Goal: Information Seeking & Learning: Learn about a topic

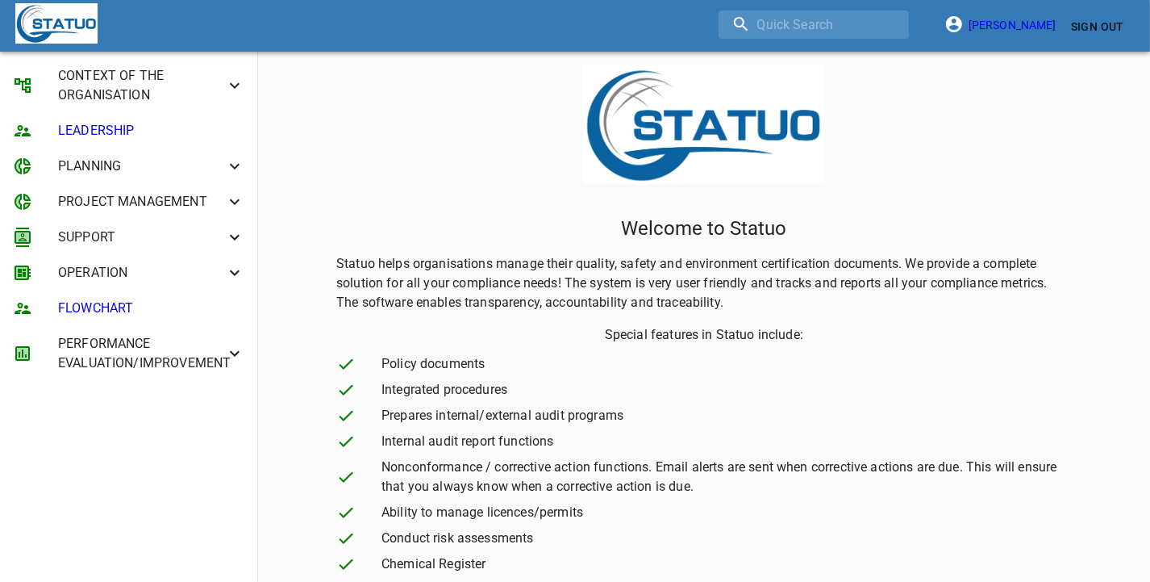
click at [160, 236] on span "SUPPORT" at bounding box center [141, 236] width 167 height 19
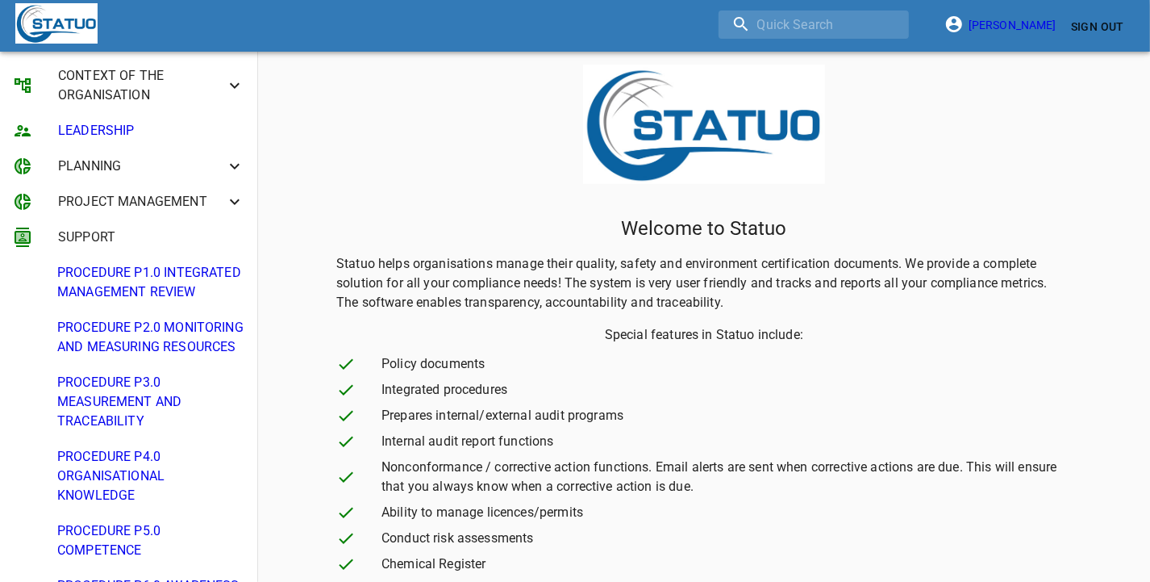
click at [162, 297] on span "PROCEDURE P1.0 INTEGRATED MANAGEMENT REVIEW" at bounding box center [150, 282] width 187 height 39
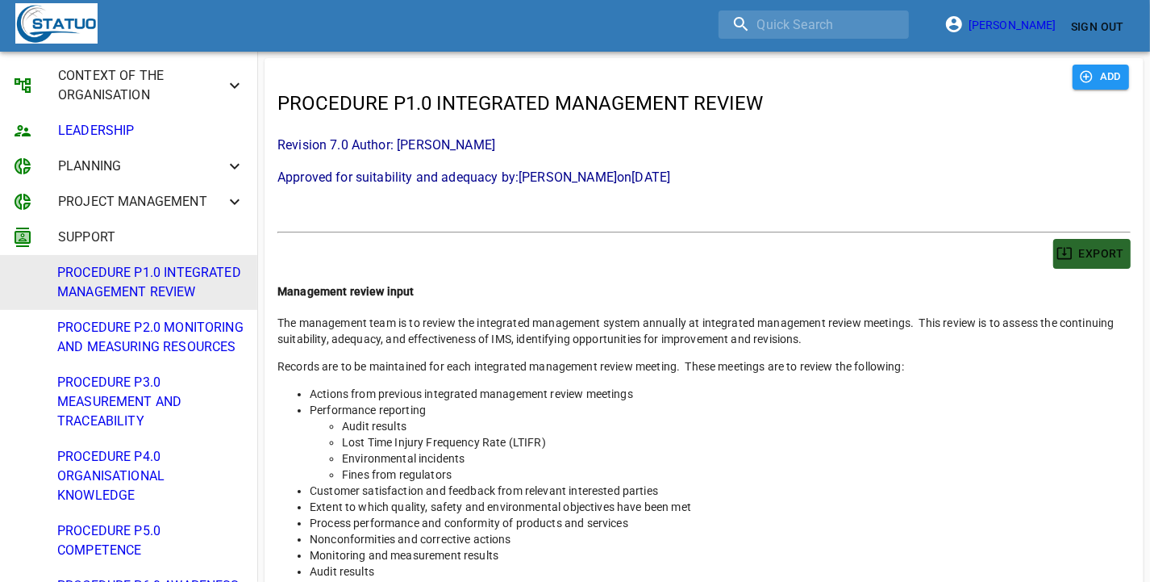
click at [1082, 251] on span "EXPORT" at bounding box center [1092, 254] width 65 height 20
click at [117, 357] on span "PROCEDURE P2.0 MONITORING AND MEASURING RESOURCES" at bounding box center [150, 337] width 187 height 39
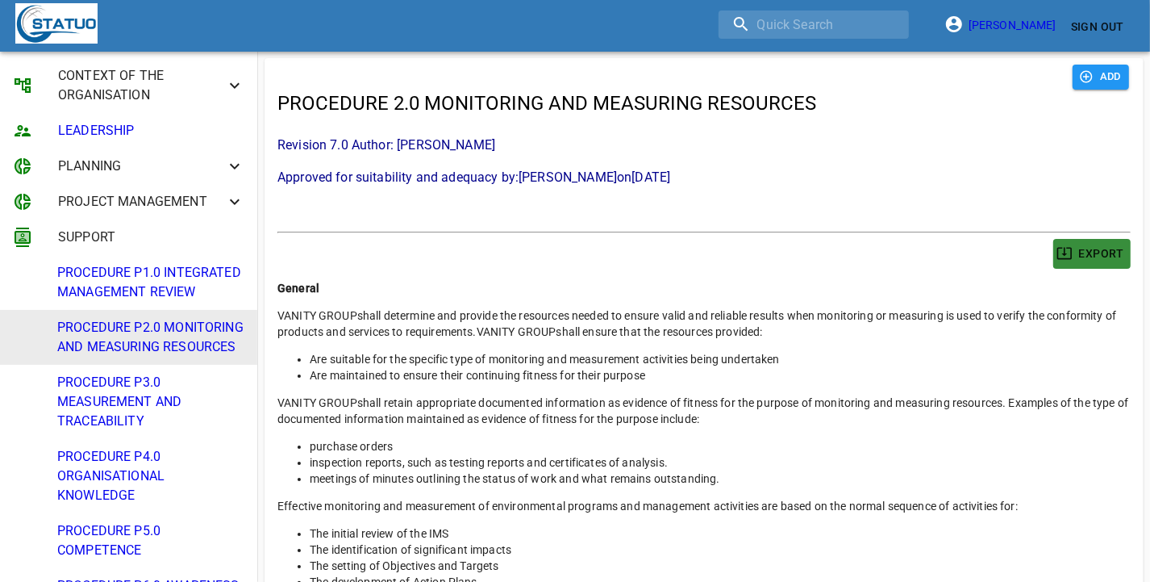
click at [1101, 252] on span "EXPORT" at bounding box center [1092, 254] width 65 height 20
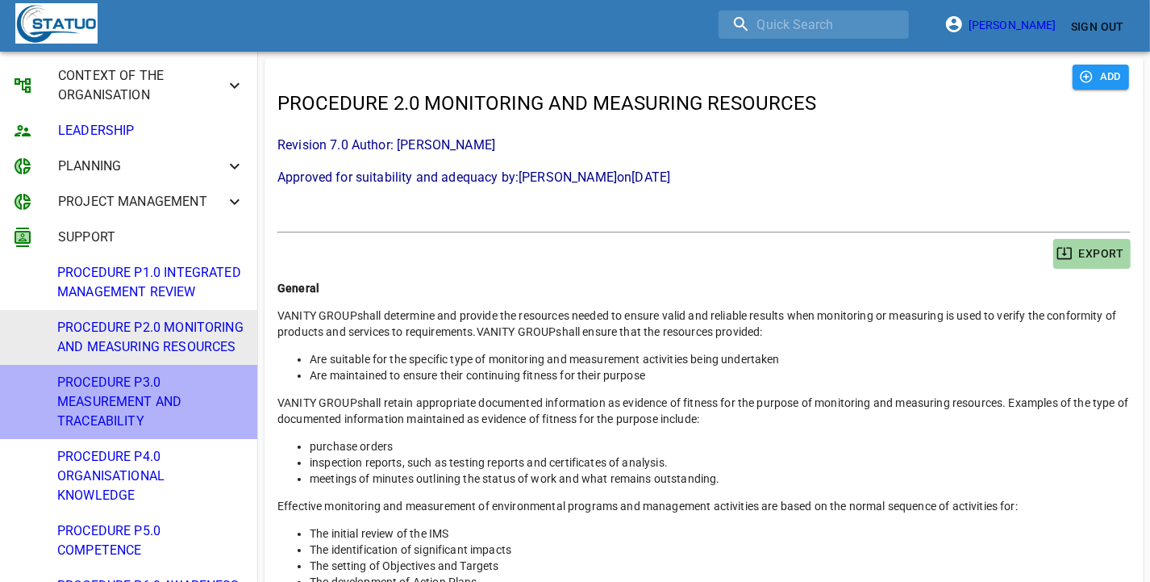
click at [146, 431] on span "PROCEDURE P3.0 MEASUREMENT AND TRACEABILITY" at bounding box center [150, 402] width 187 height 58
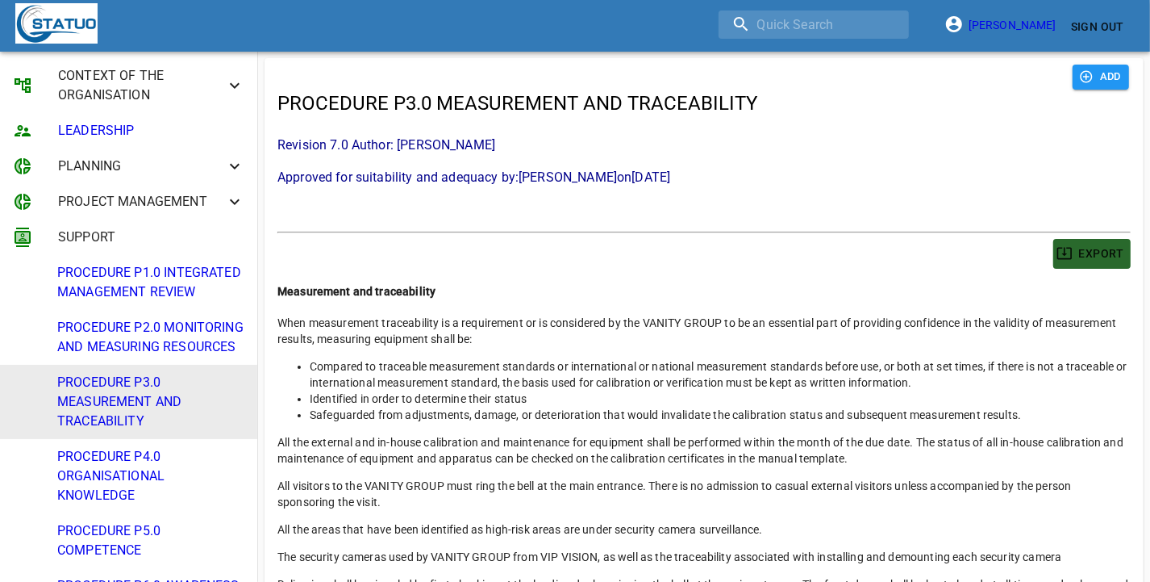
click at [1082, 257] on span "EXPORT" at bounding box center [1092, 254] width 65 height 20
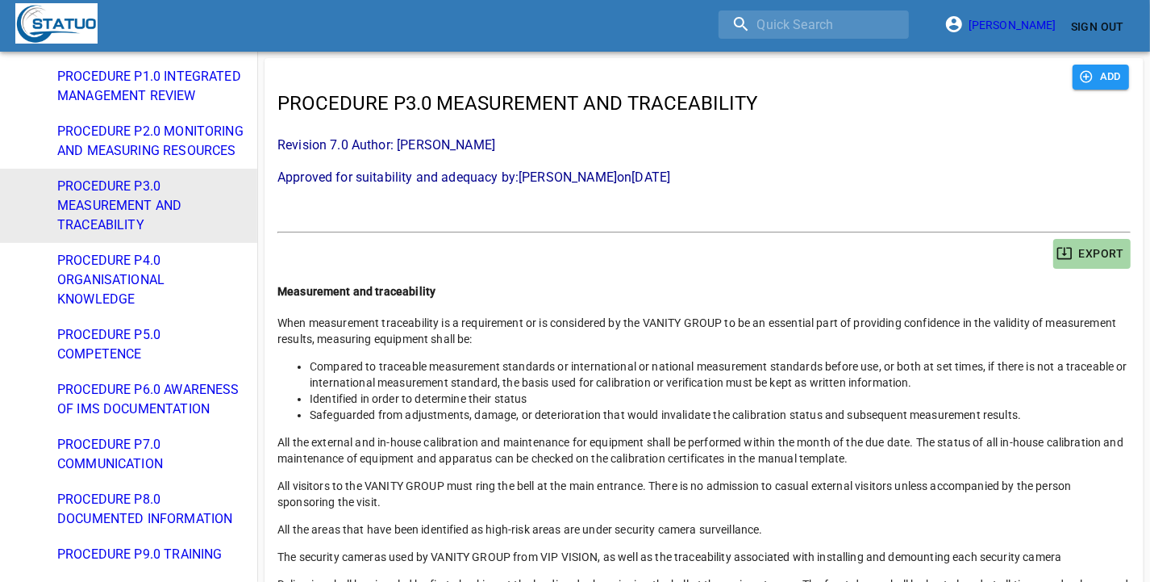
scroll to position [202, 0]
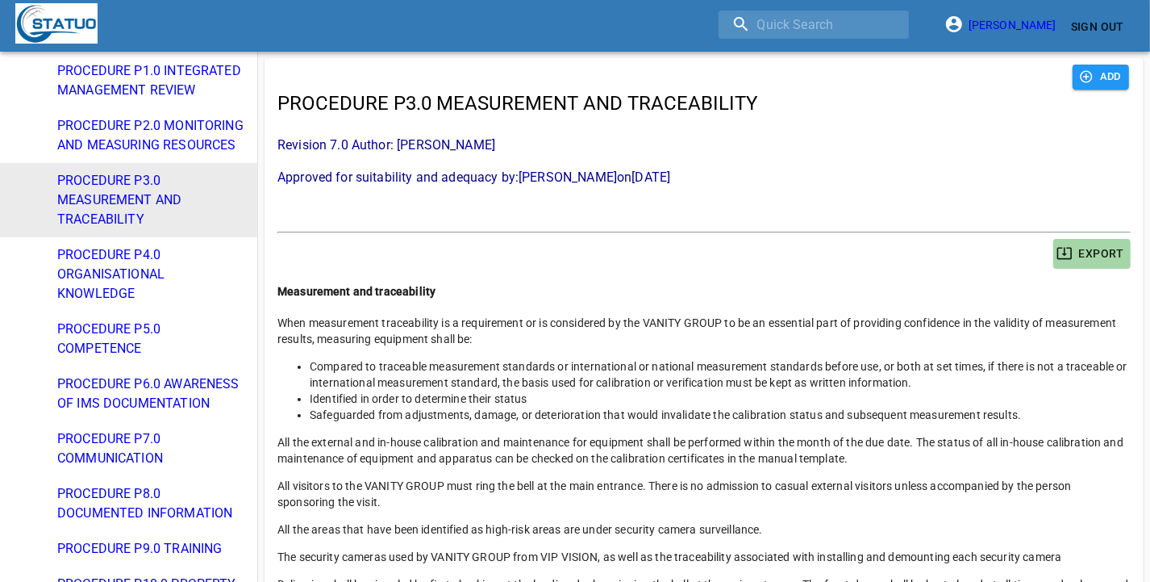
click at [131, 303] on span "PROCEDURE P4.0 ORGANISATIONAL KNOWLEDGE" at bounding box center [150, 274] width 187 height 58
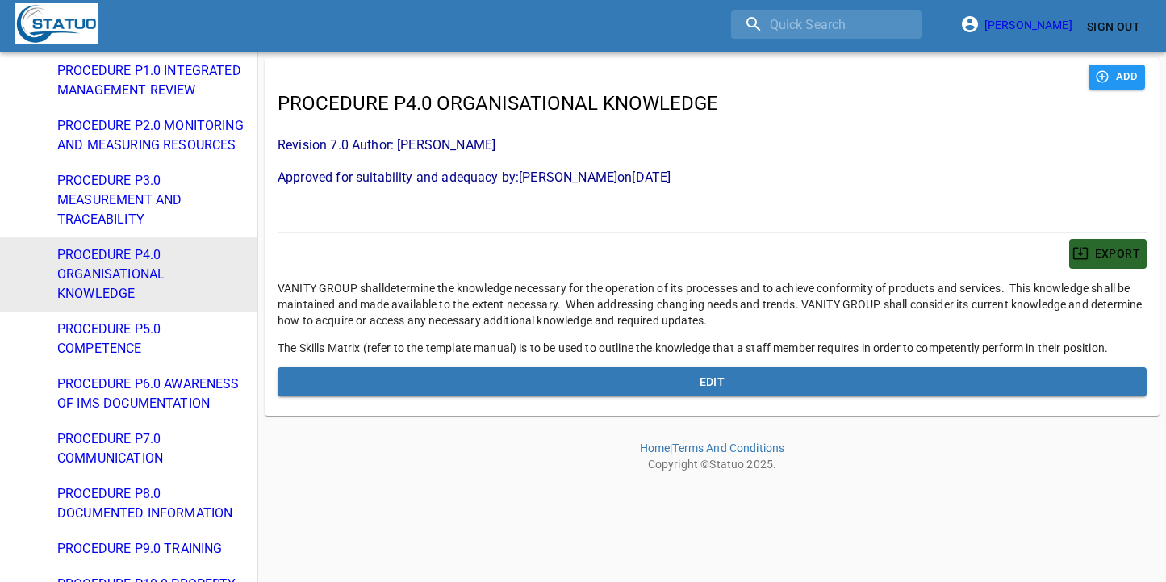
click at [1102, 257] on span "EXPORT" at bounding box center [1107, 254] width 65 height 20
click at [154, 358] on span "PROCEDURE P5.0 COMPETENCE" at bounding box center [150, 338] width 187 height 39
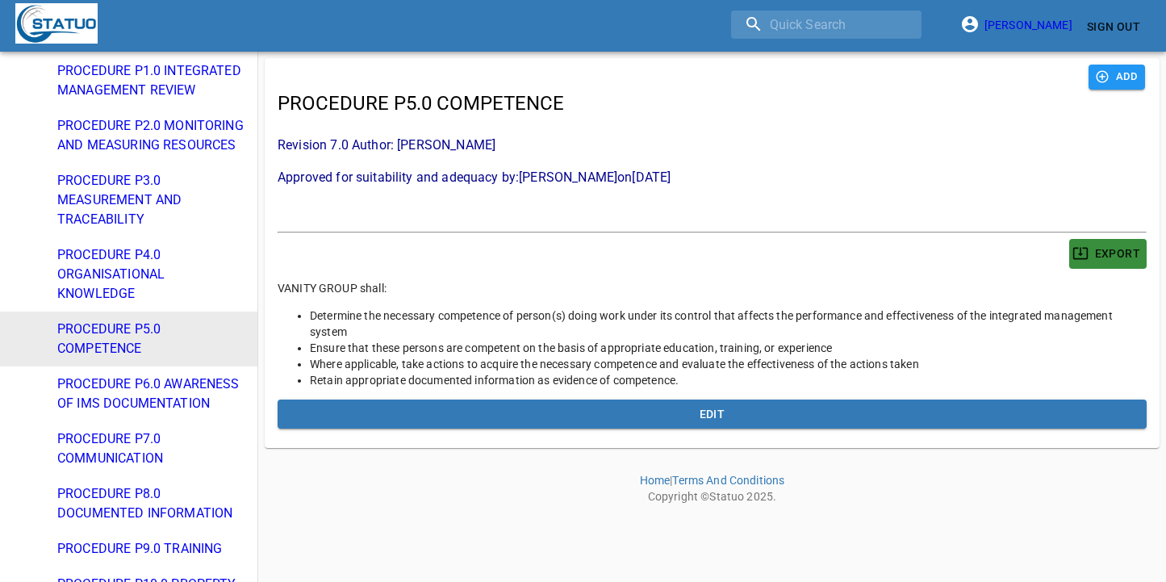
click at [1110, 247] on span "EXPORT" at bounding box center [1107, 254] width 65 height 20
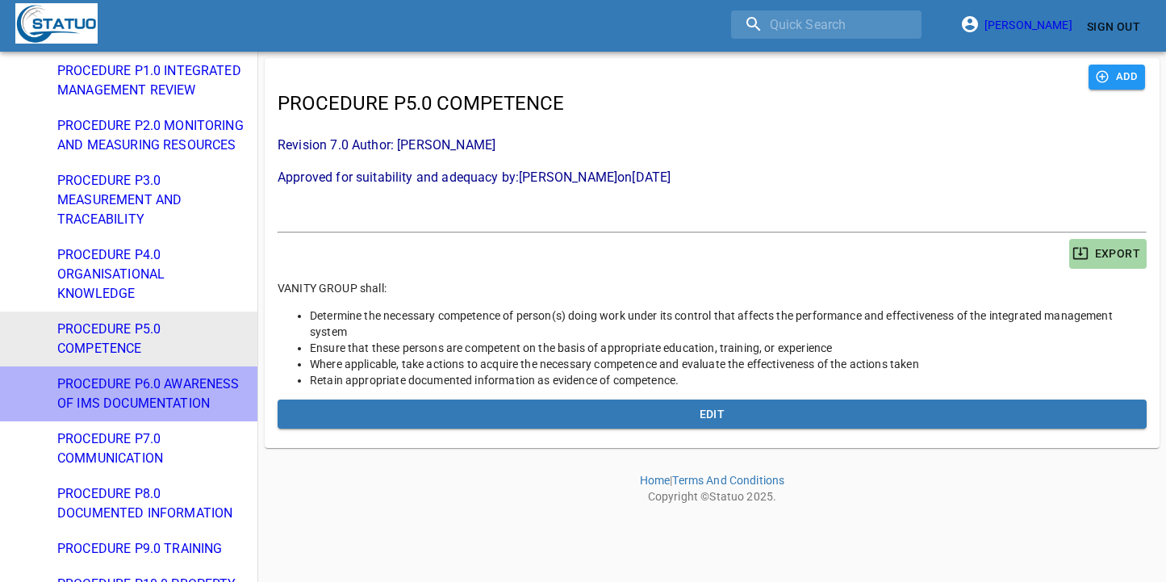
click at [153, 413] on span "PROCEDURE P6.0 AWARENESS OF IMS DOCUMENTATION" at bounding box center [150, 393] width 187 height 39
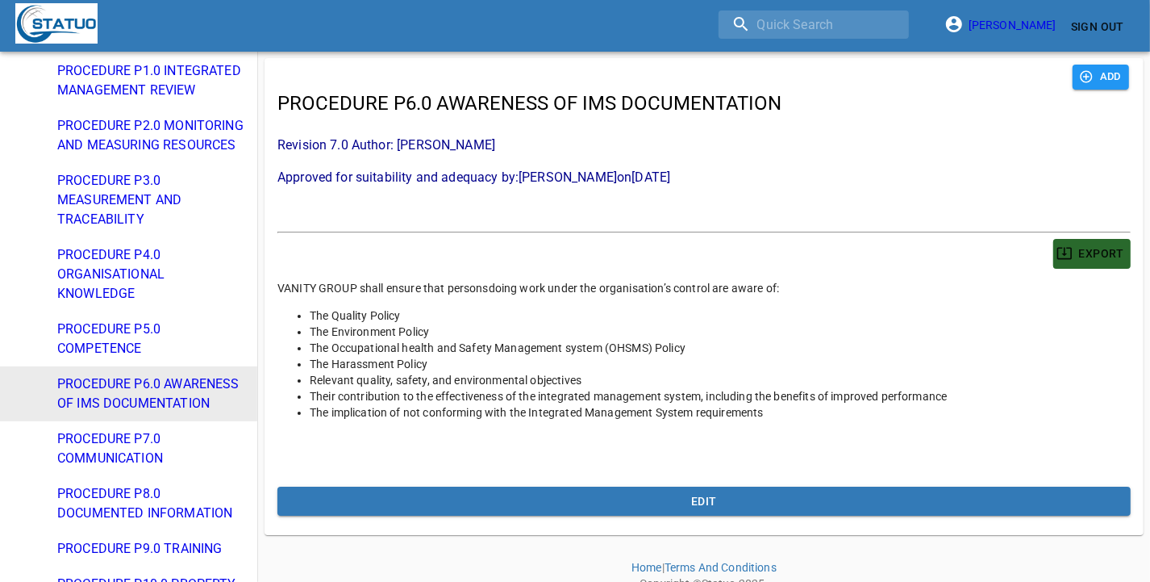
click at [1110, 252] on span "EXPORT" at bounding box center [1092, 254] width 65 height 20
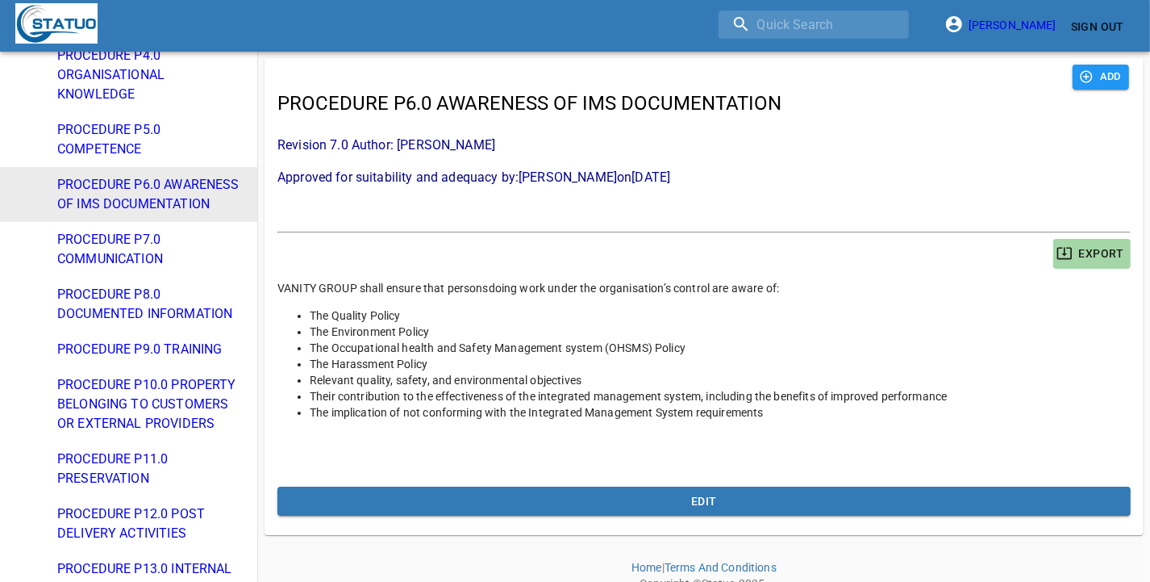
scroll to position [403, 0]
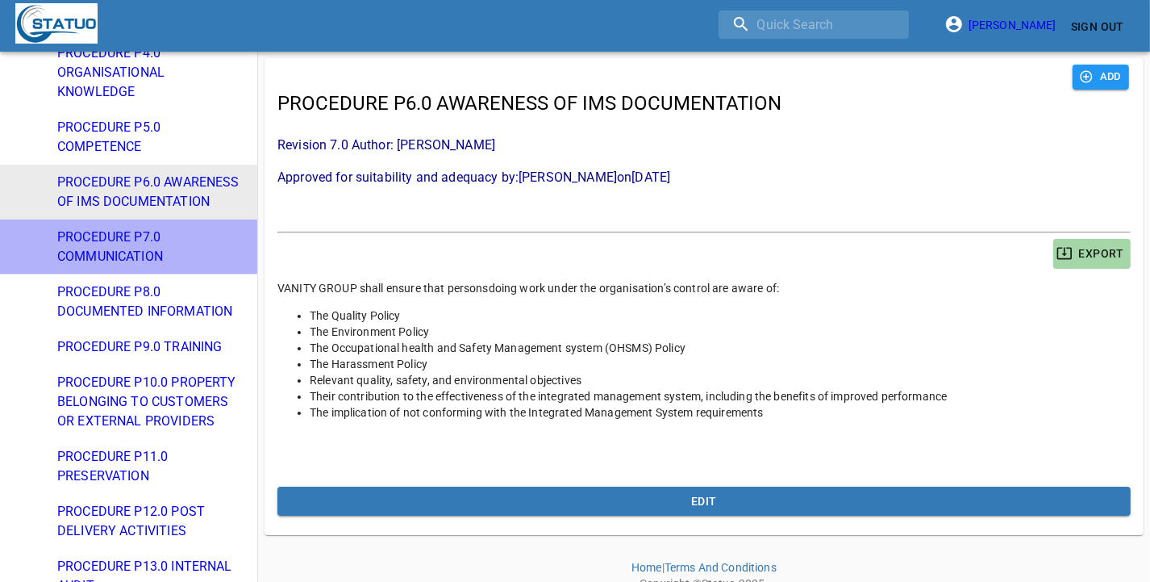
click at [131, 266] on span "PROCEDURE P7.0 COMMUNICATION" at bounding box center [150, 246] width 187 height 39
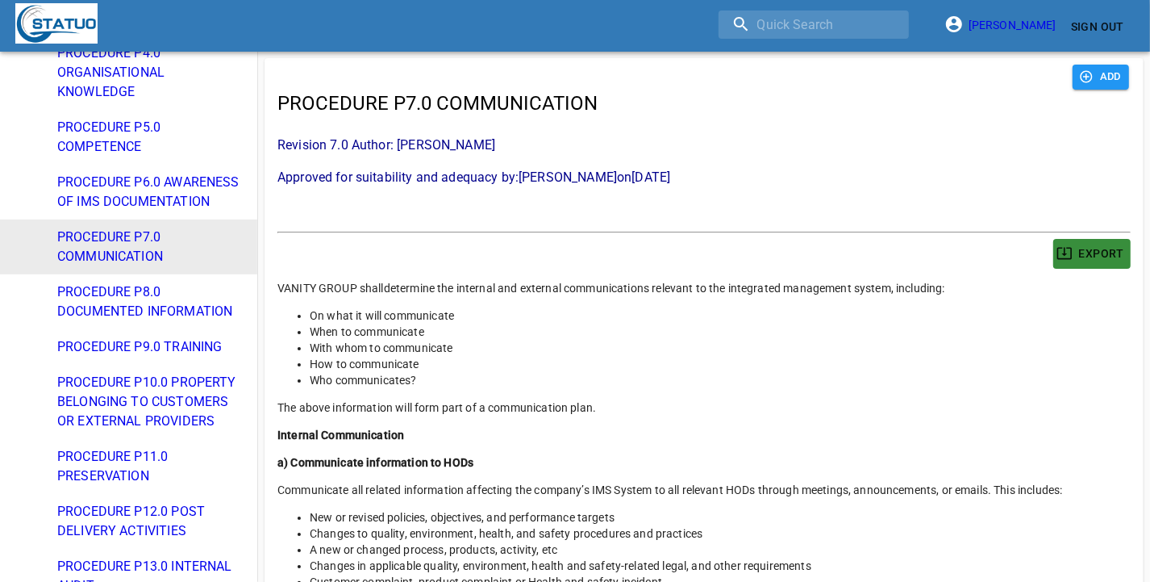
click at [1112, 248] on span "EXPORT" at bounding box center [1092, 254] width 65 height 20
click at [146, 321] on span "PROCEDURE P8.0 DOCUMENTED INFORMATION" at bounding box center [150, 301] width 187 height 39
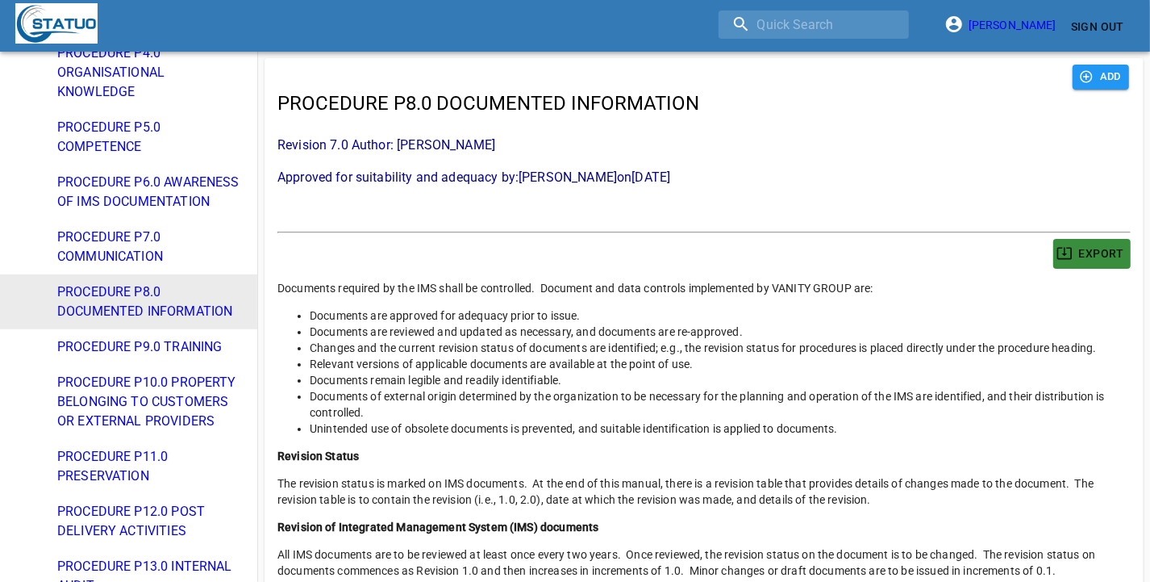
click at [1113, 252] on span "EXPORT" at bounding box center [1092, 254] width 65 height 20
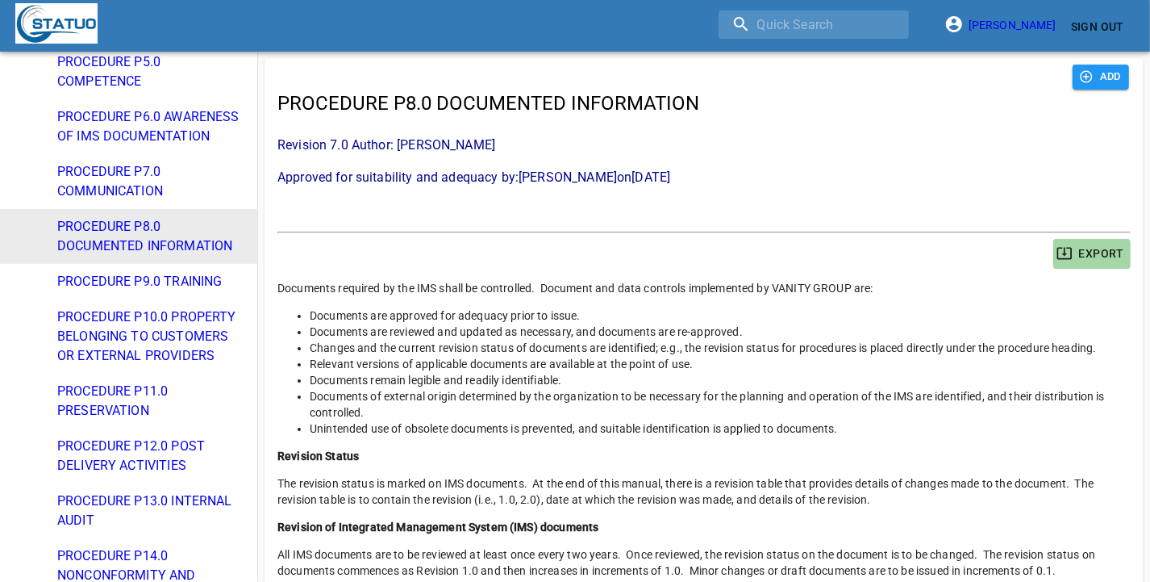
scroll to position [504, 0]
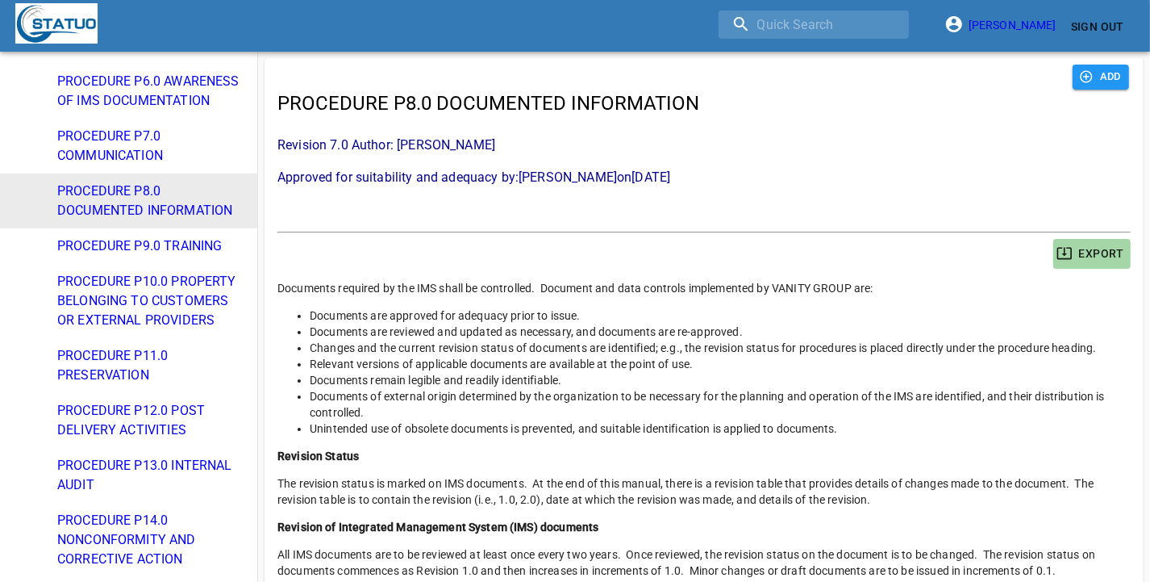
click at [155, 256] on span "PROCEDURE P9.0 TRAINING" at bounding box center [150, 245] width 187 height 19
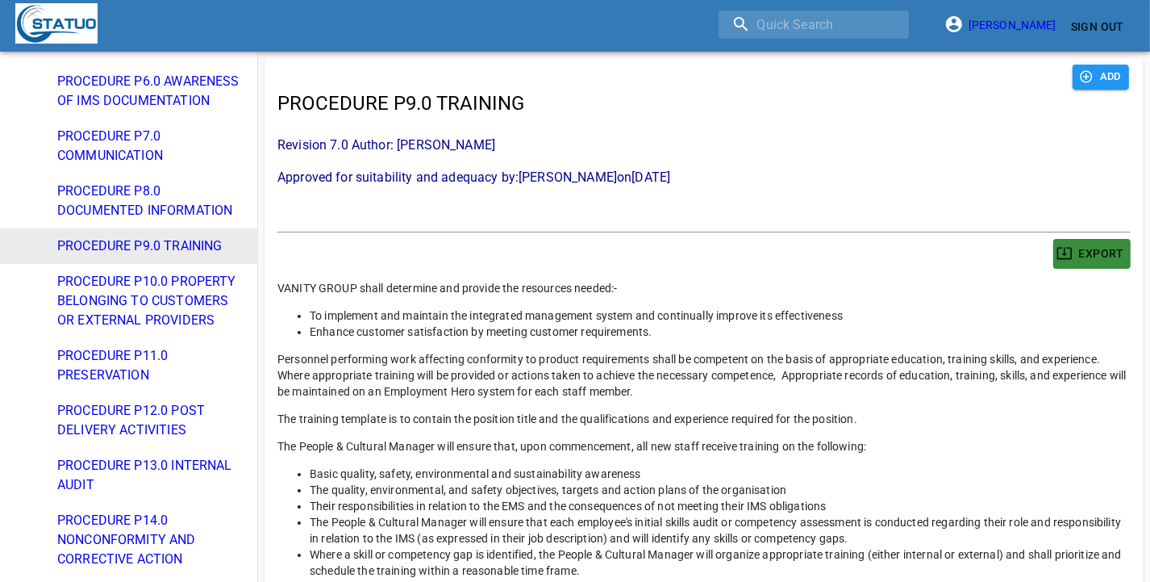
click at [1112, 251] on span "EXPORT" at bounding box center [1092, 254] width 65 height 20
click at [151, 330] on span "PROCEDURE P10.0 PROPERTY BELONGING TO CUSTOMERS OR EXTERNAL PROVIDERS" at bounding box center [150, 301] width 187 height 58
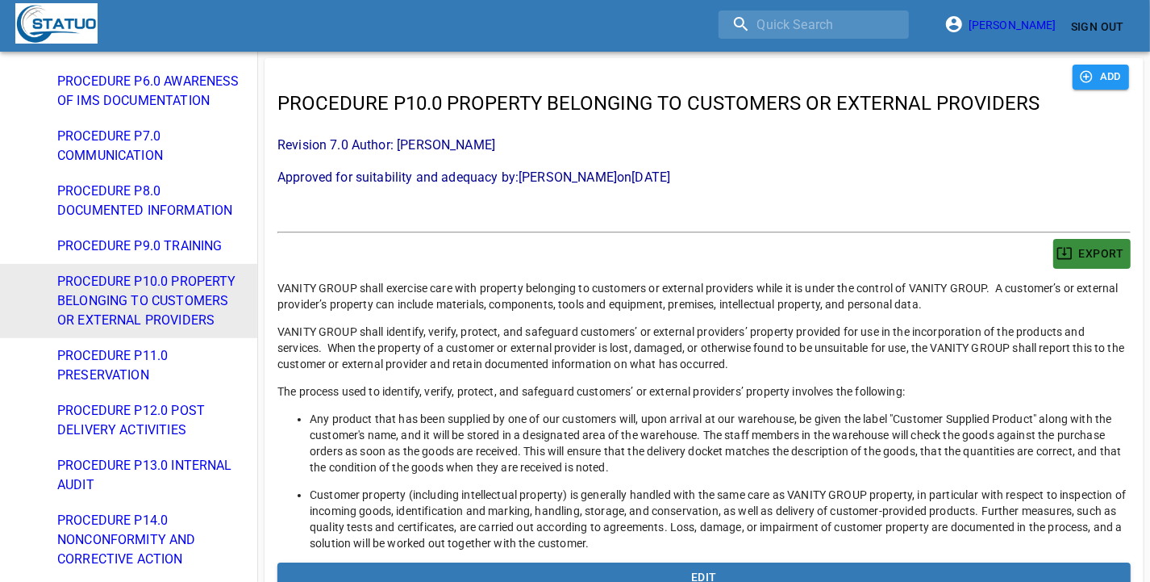
click at [1097, 254] on span "EXPORT" at bounding box center [1092, 254] width 65 height 20
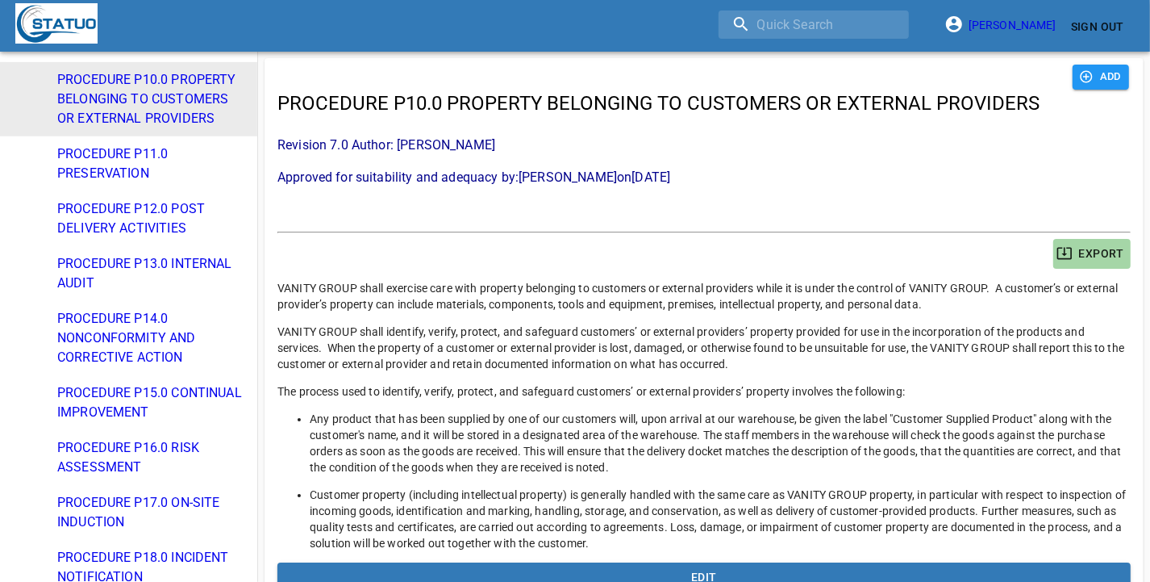
click at [117, 191] on li "PROCEDURE P11.0 PRESERVATION" at bounding box center [128, 163] width 257 height 55
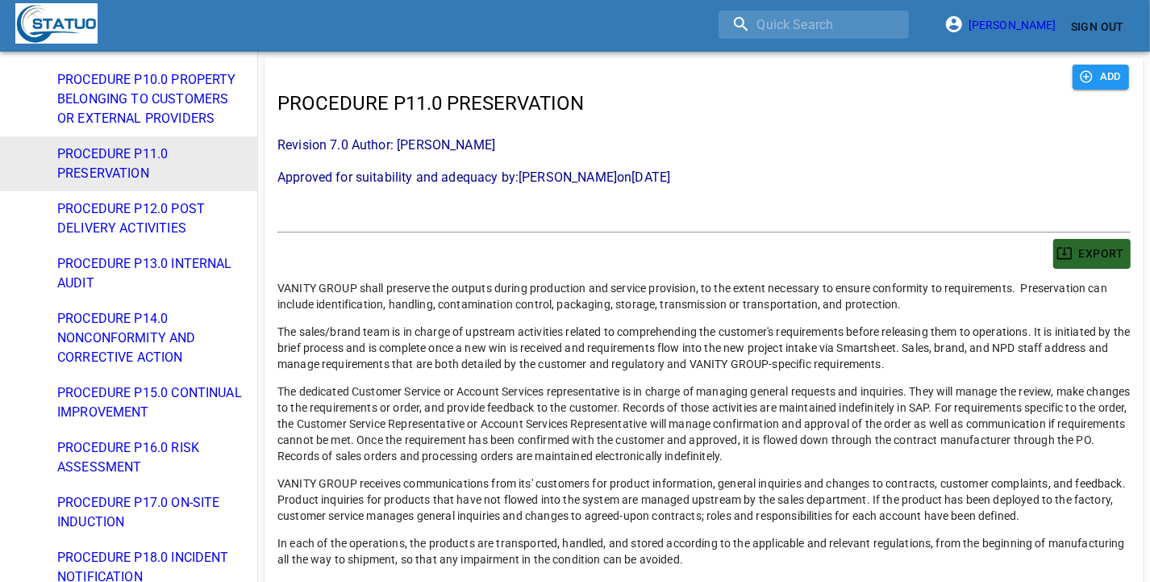
click at [1106, 255] on span "EXPORT" at bounding box center [1092, 254] width 65 height 20
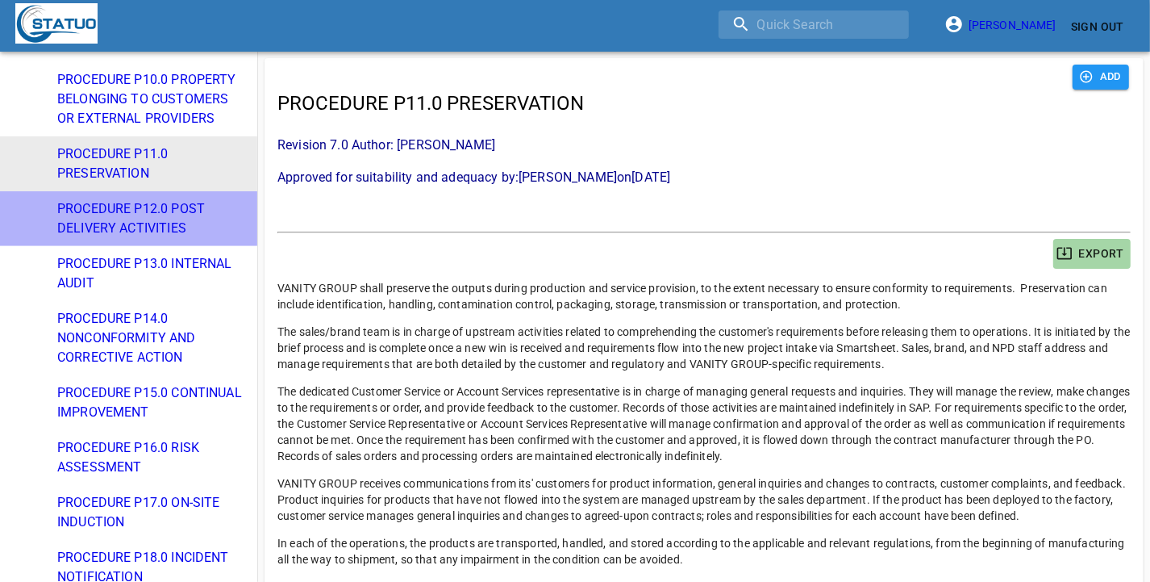
click at [147, 238] on span "PROCEDURE P12.0 POST DELIVERY ACTIVITIES" at bounding box center [150, 218] width 187 height 39
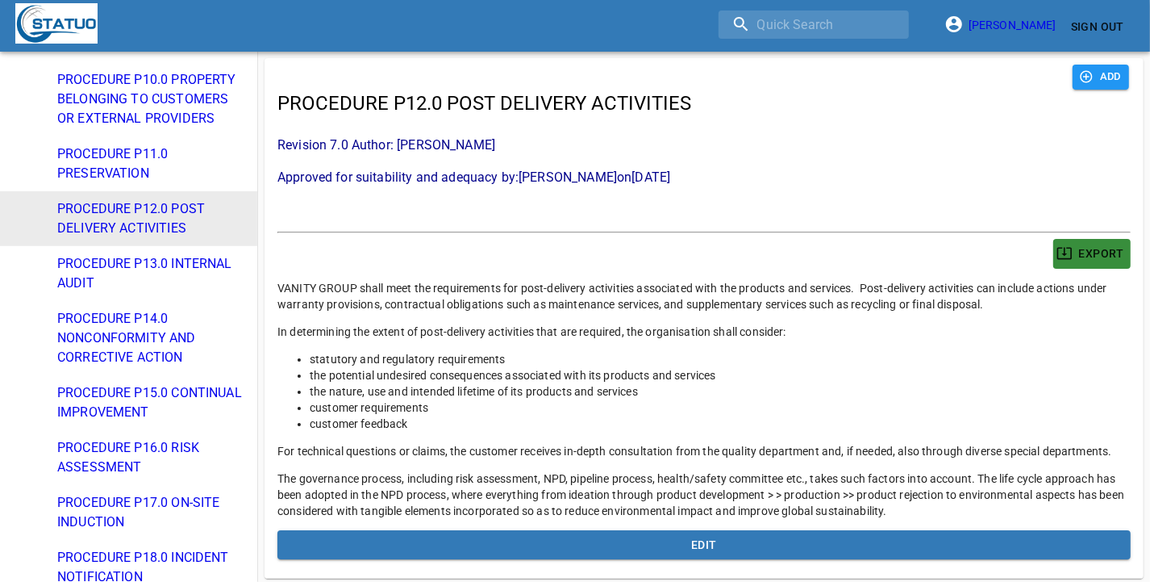
click at [1114, 252] on span "EXPORT" at bounding box center [1092, 254] width 65 height 20
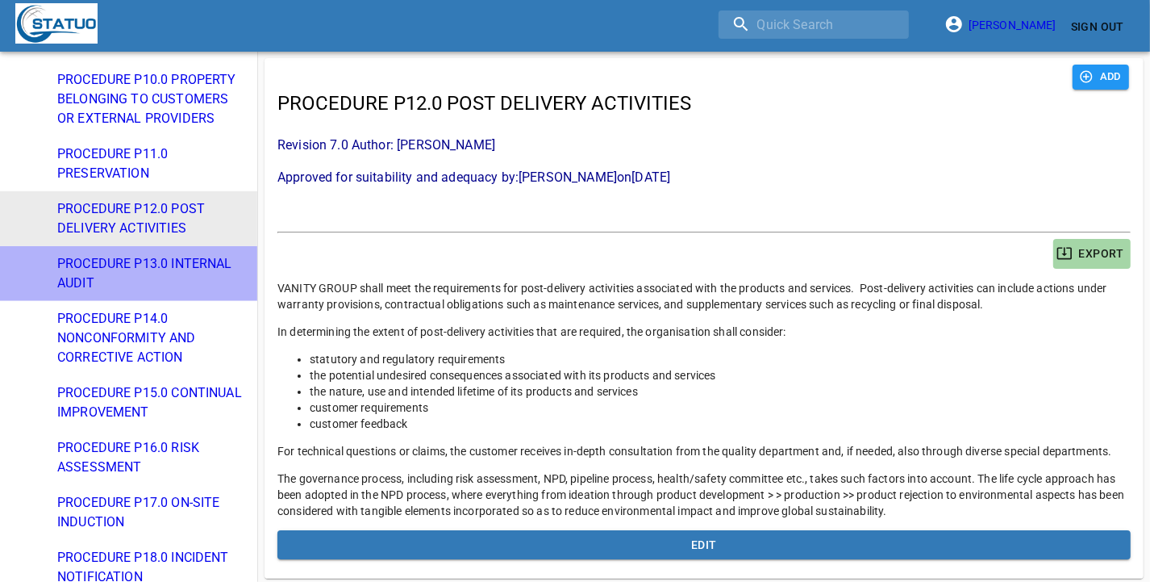
click at [159, 293] on span "PROCEDURE P13.0 INTERNAL AUDIT" at bounding box center [150, 273] width 187 height 39
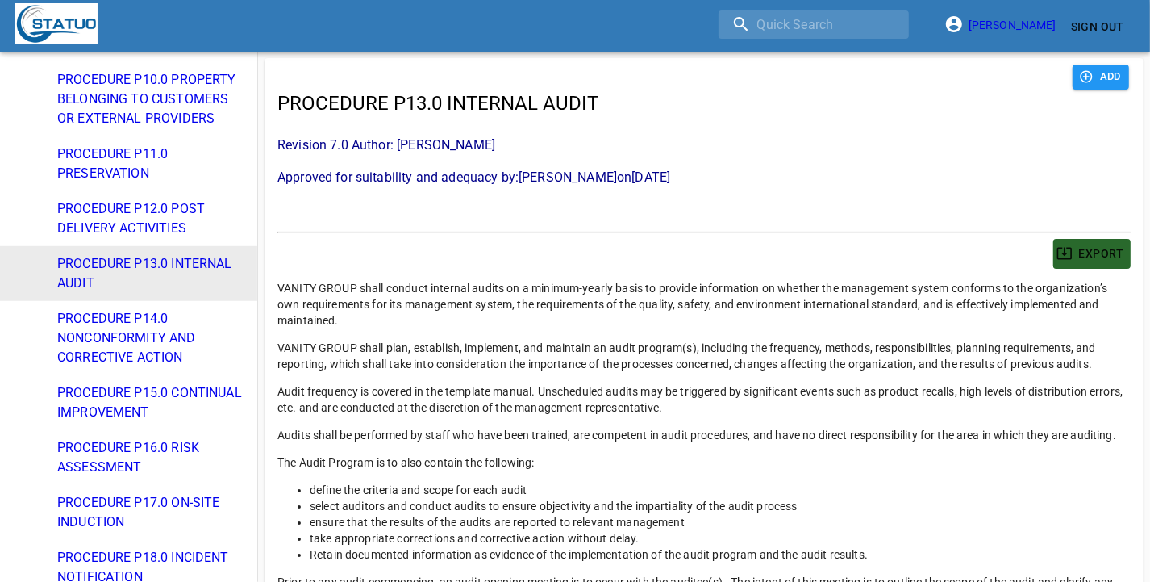
click at [1103, 252] on span "EXPORT" at bounding box center [1092, 254] width 65 height 20
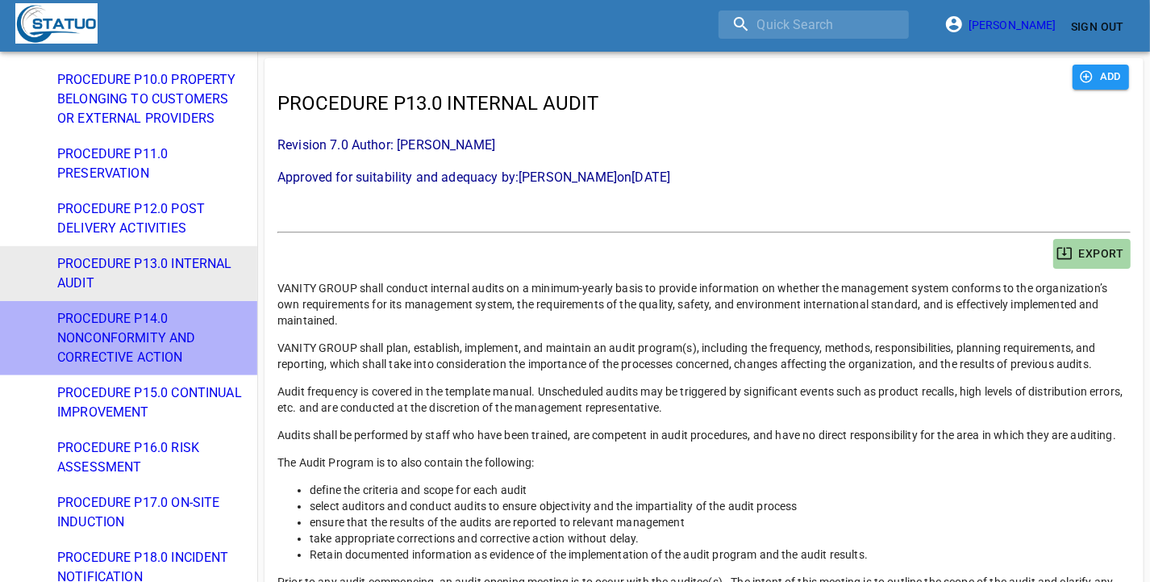
click at [145, 367] on span "PROCEDURE P14.0 NONCONFORMITY AND CORRECTIVE ACTION" at bounding box center [150, 338] width 187 height 58
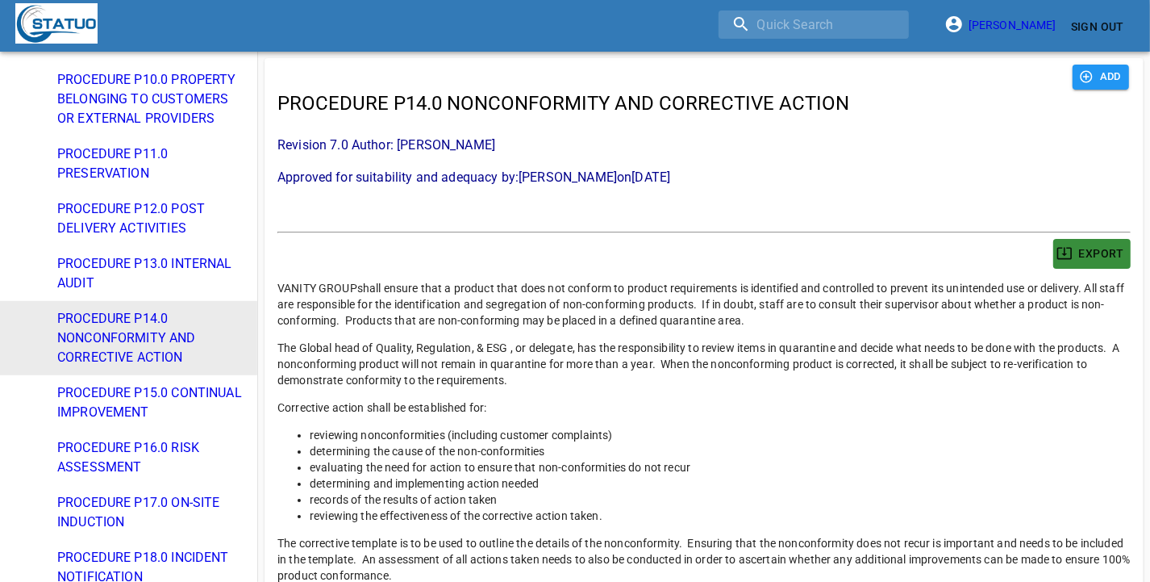
click at [1110, 248] on span "EXPORT" at bounding box center [1092, 254] width 65 height 20
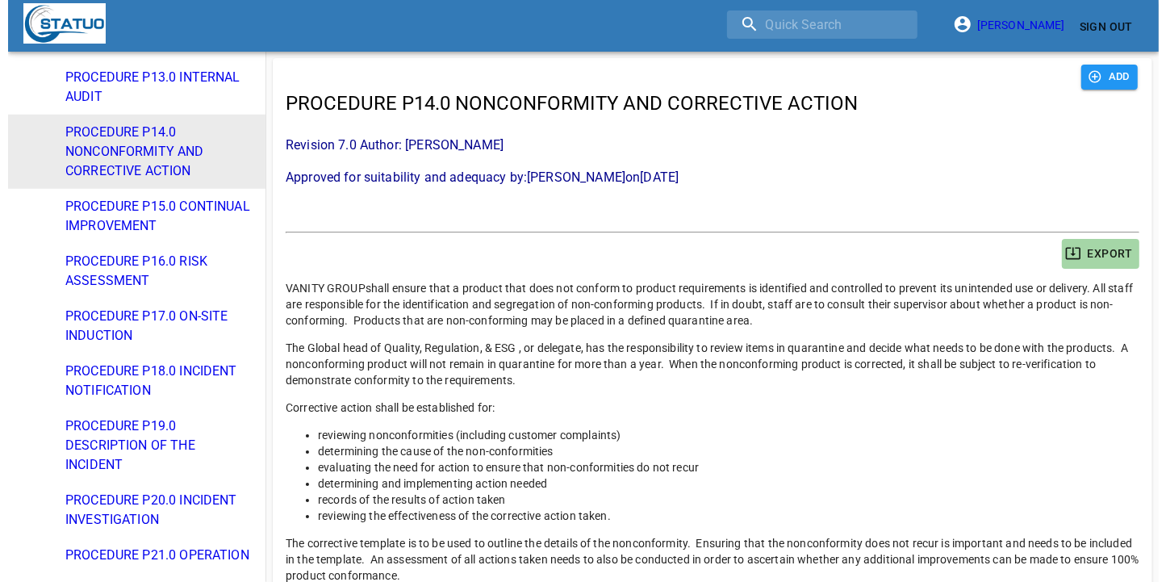
scroll to position [907, 0]
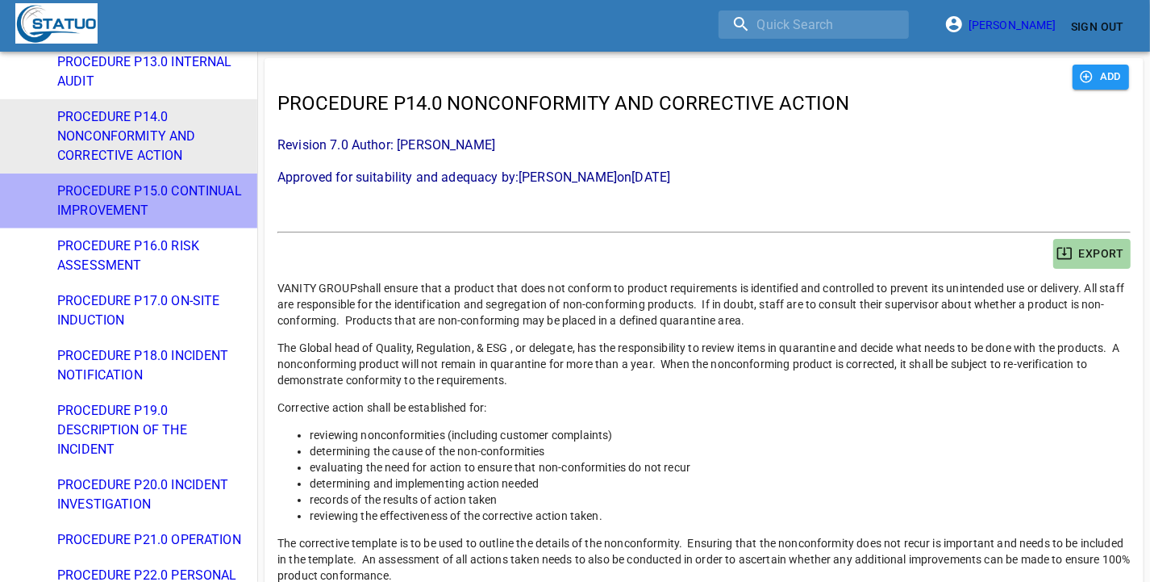
click at [135, 220] on span "PROCEDURE P15.0 CONTINUAL IMPROVEMENT" at bounding box center [150, 200] width 187 height 39
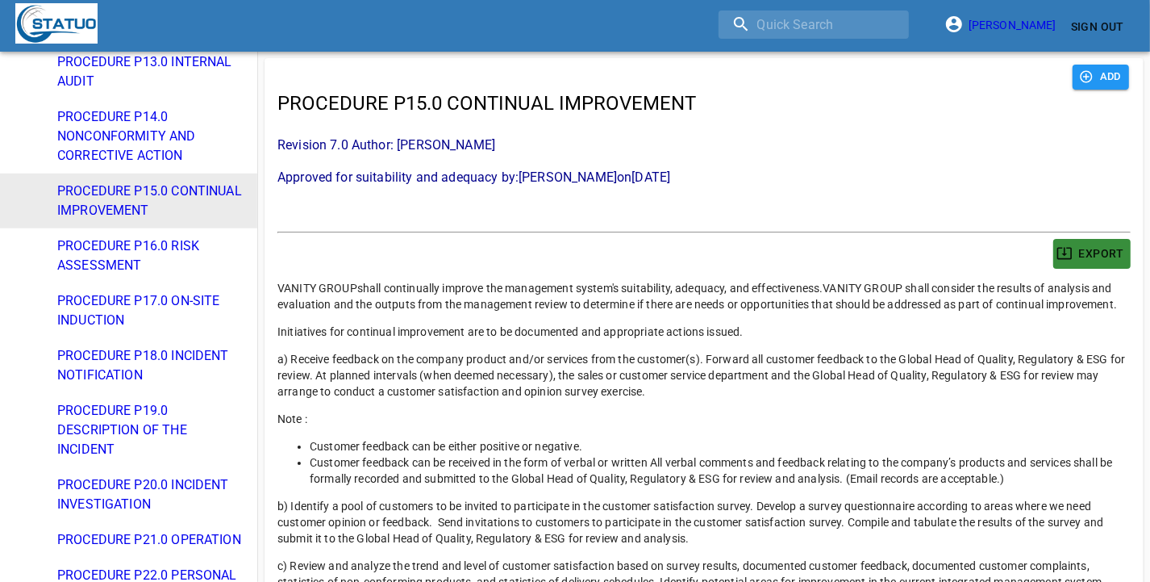
click at [1107, 252] on span "EXPORT" at bounding box center [1092, 254] width 65 height 20
click at [170, 275] on span "PROCEDURE P16.0 RISK ASSESSMENT" at bounding box center [150, 255] width 187 height 39
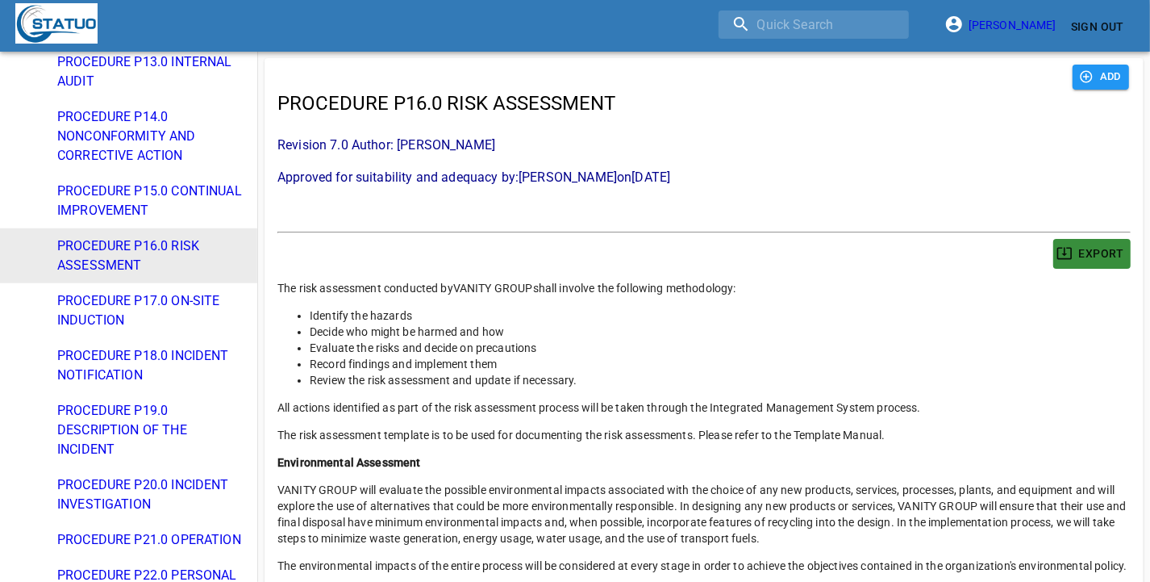
click at [1099, 251] on span "EXPORT" at bounding box center [1092, 254] width 65 height 20
click at [141, 330] on span "PROCEDURE P17.0 ON-SITE INDUCTION" at bounding box center [150, 310] width 187 height 39
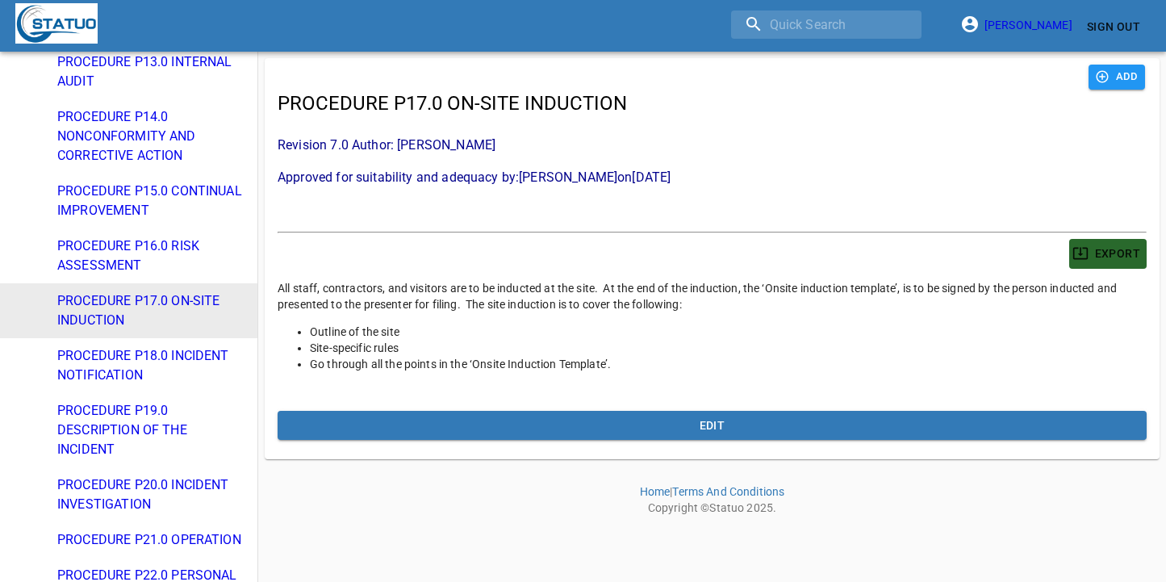
click at [1129, 255] on span "EXPORT" at bounding box center [1107, 254] width 65 height 20
click at [148, 385] on span "PROCEDURE P18.0 INCIDENT NOTIFICATION" at bounding box center [150, 365] width 187 height 39
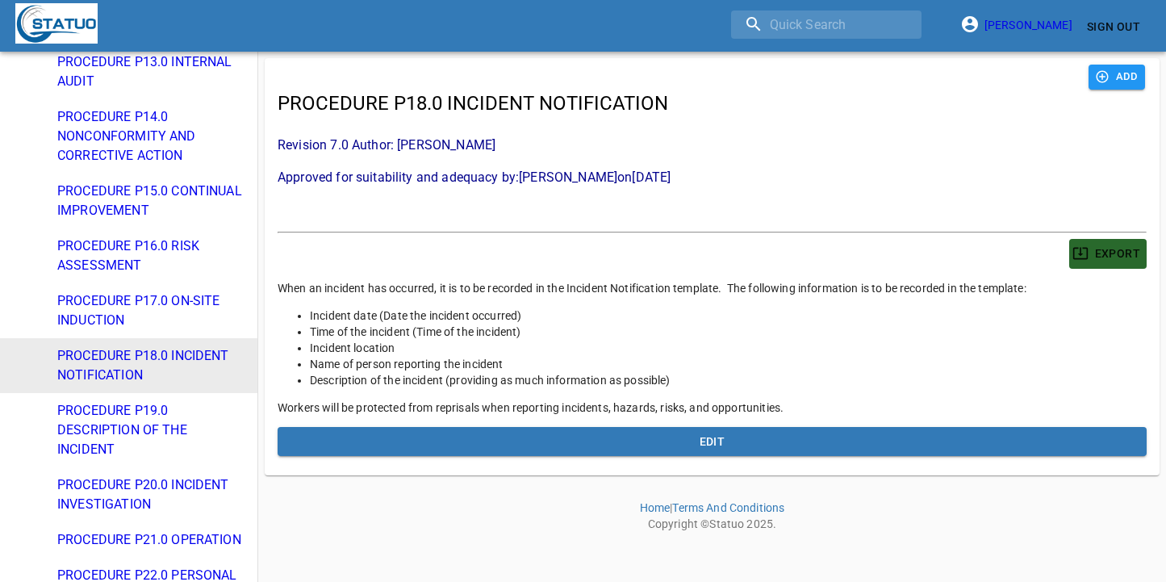
click at [1114, 256] on span "EXPORT" at bounding box center [1107, 254] width 65 height 20
click at [161, 459] on span "PROCEDURE P19.0 DESCRIPTION OF THE INCIDENT" at bounding box center [150, 430] width 187 height 58
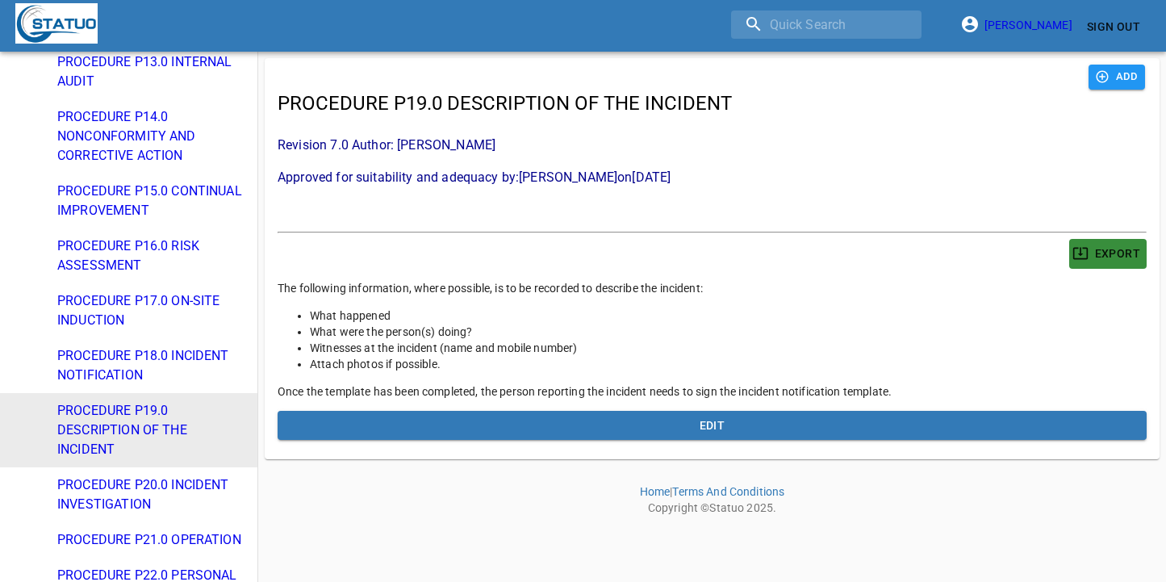
click at [1095, 252] on span "EXPORT" at bounding box center [1107, 254] width 65 height 20
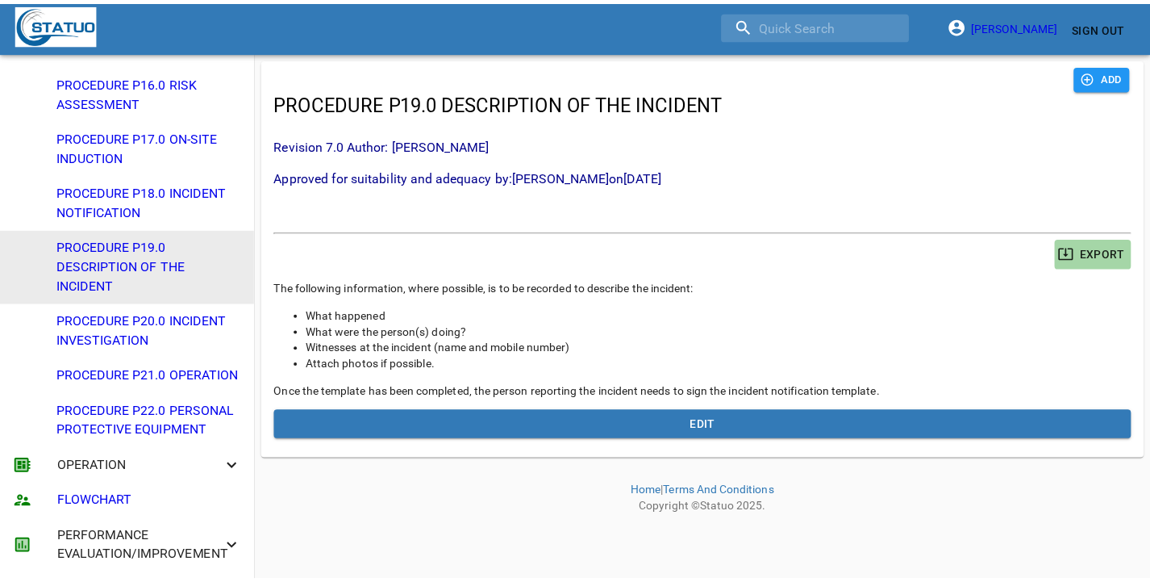
scroll to position [1203, 0]
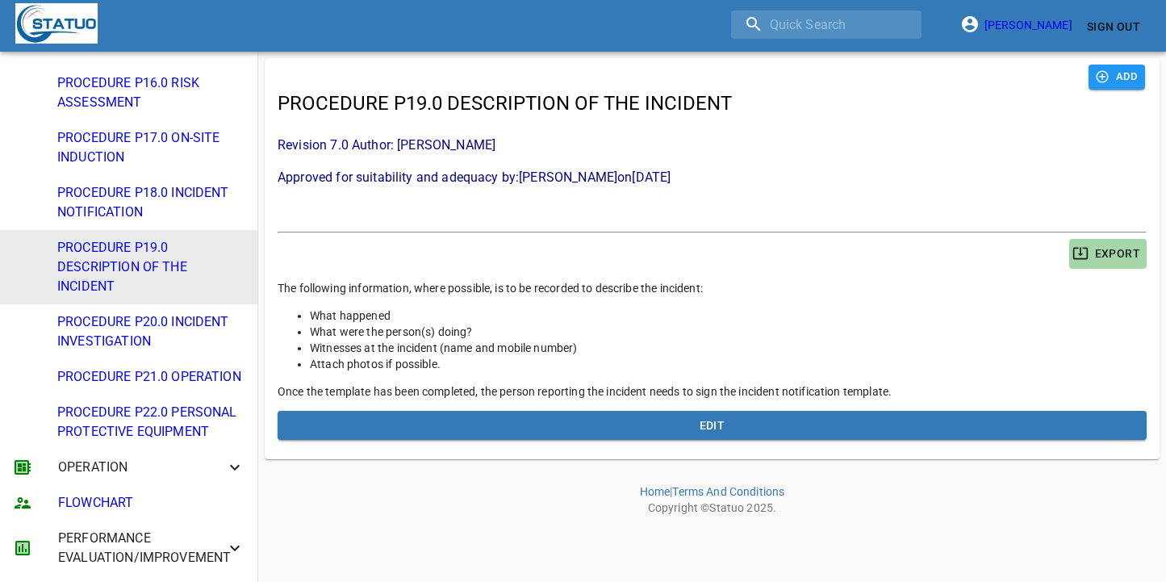
click at [161, 312] on span "PROCEDURE P20.0 INCIDENT INVESTIGATION" at bounding box center [150, 331] width 187 height 39
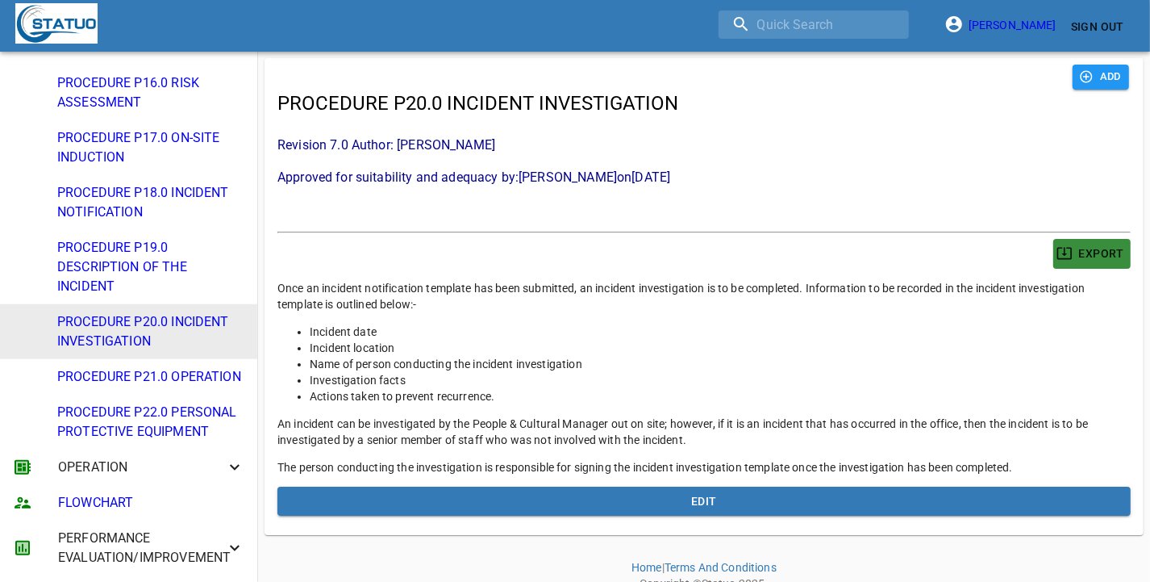
click at [1085, 244] on span "EXPORT" at bounding box center [1092, 254] width 65 height 20
click at [99, 367] on span "PROCEDURE P21.0 OPERATION" at bounding box center [150, 376] width 187 height 19
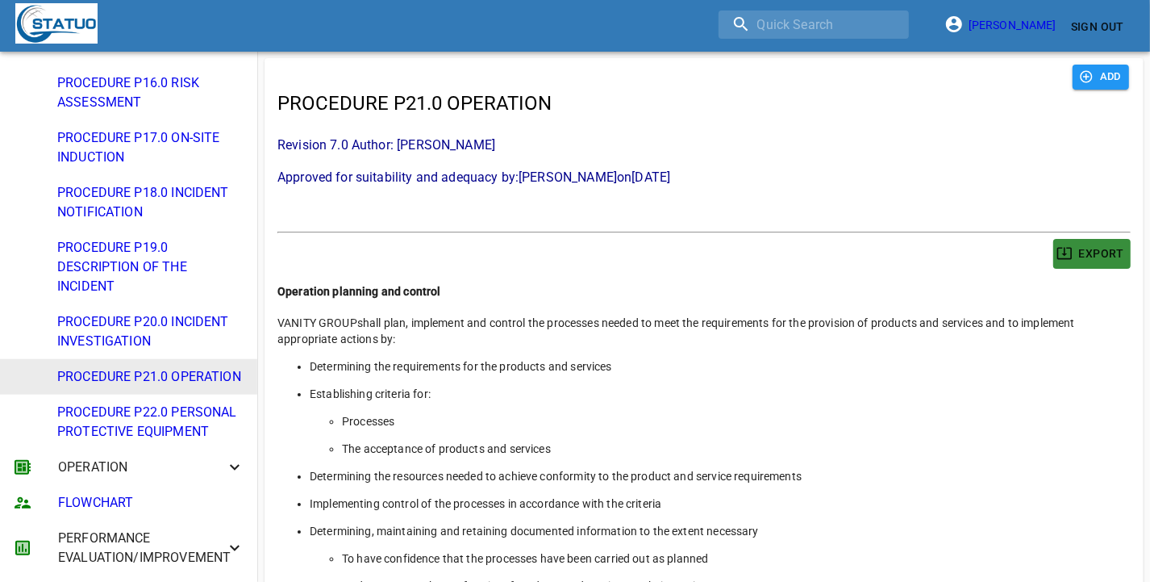
click at [1087, 254] on span "EXPORT" at bounding box center [1092, 254] width 65 height 20
click at [135, 407] on span "PROCEDURE P22.0 PERSONAL PROTECTIVE EQUIPMENT" at bounding box center [150, 422] width 187 height 39
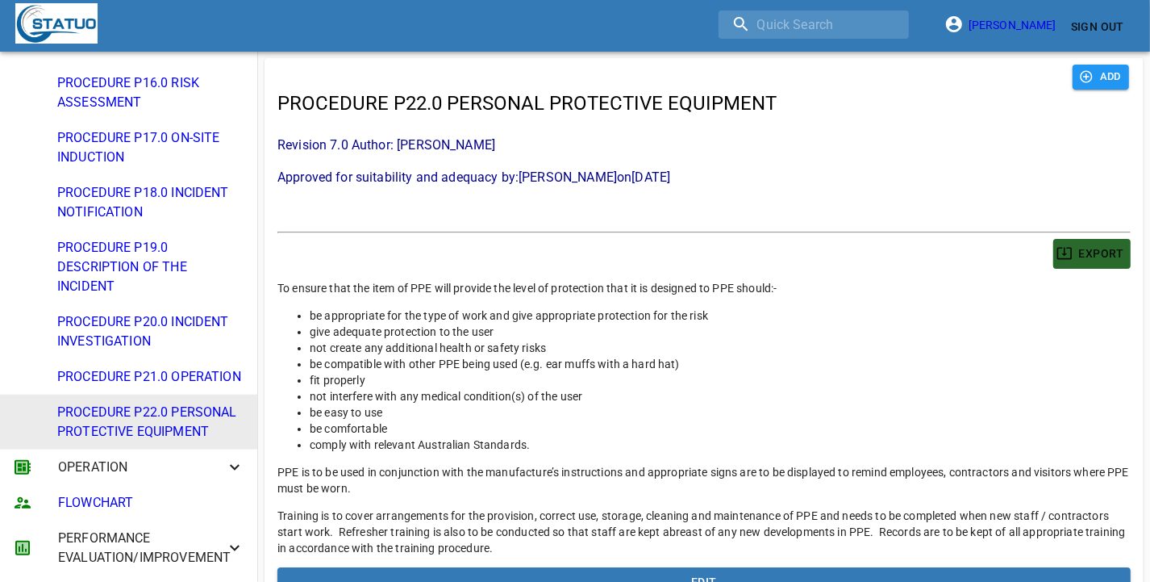
click at [1087, 250] on span "EXPORT" at bounding box center [1092, 254] width 65 height 20
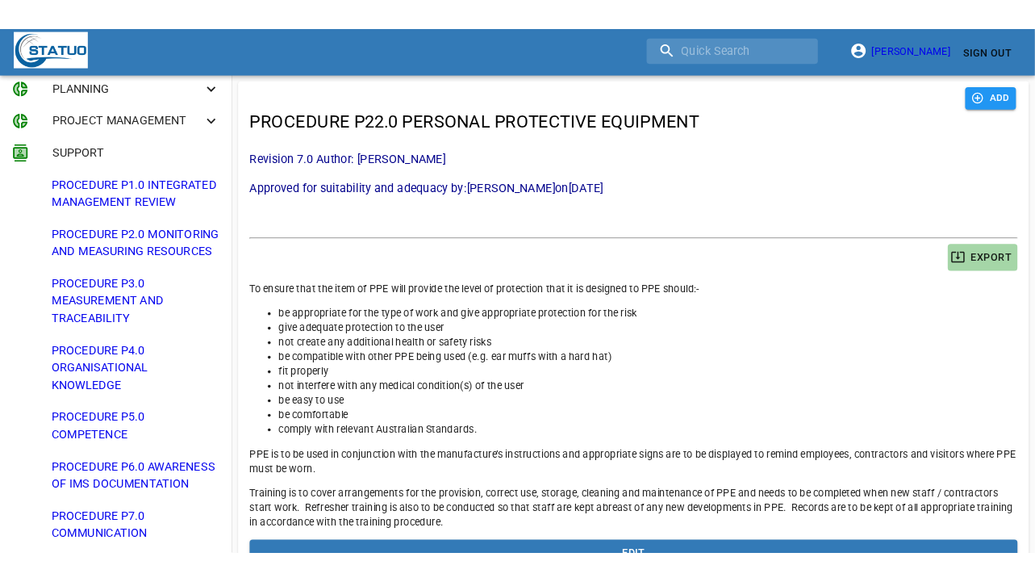
scroll to position [302, 0]
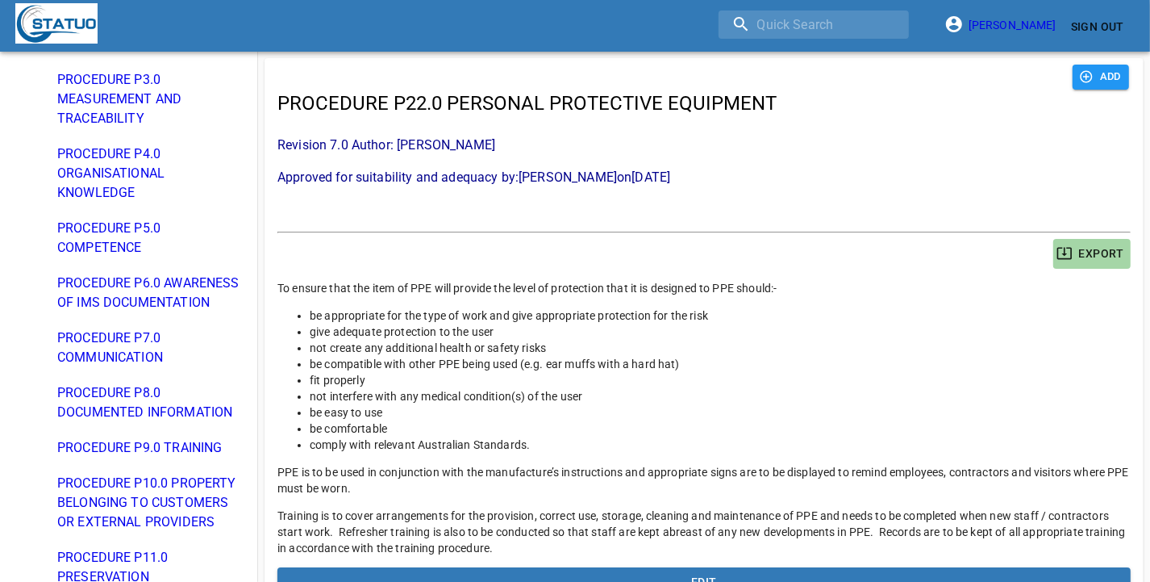
click at [153, 367] on span "PROCEDURE P7.0 COMMUNICATION" at bounding box center [150, 347] width 187 height 39
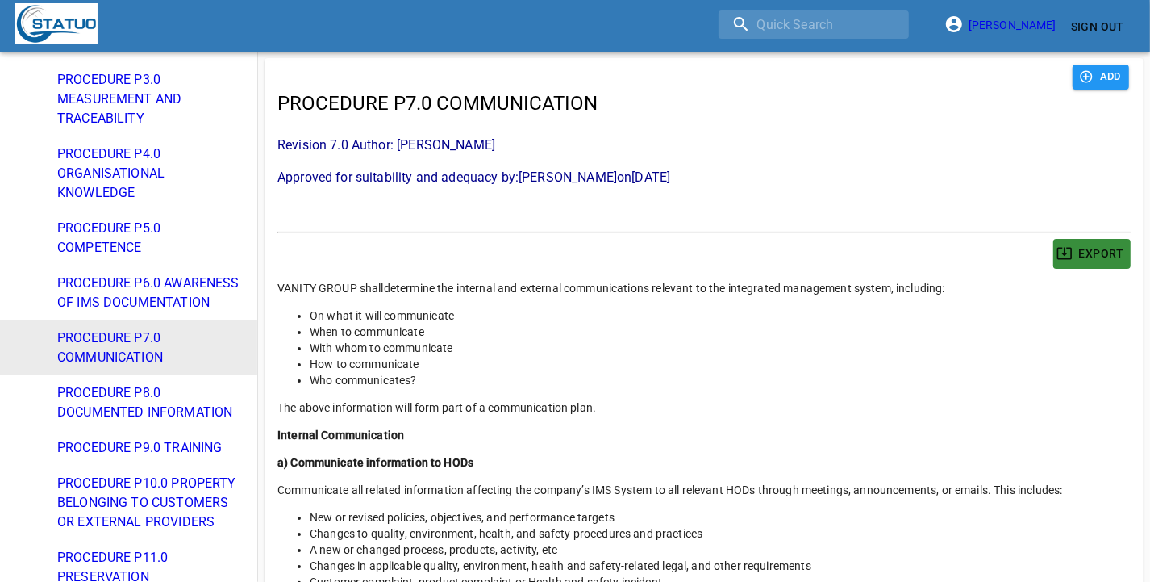
click at [1118, 252] on span "EXPORT" at bounding box center [1092, 254] width 65 height 20
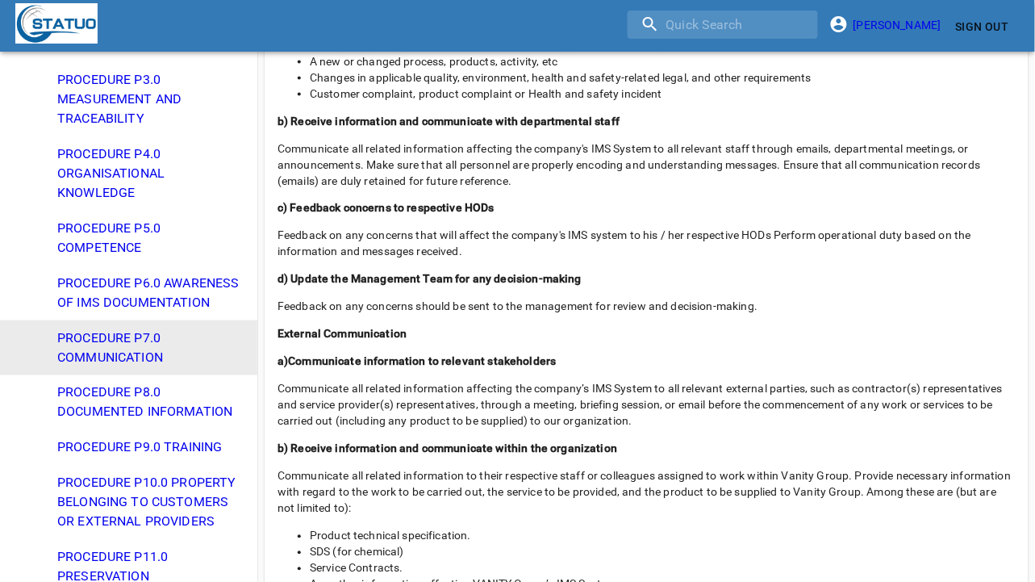
scroll to position [936, 0]
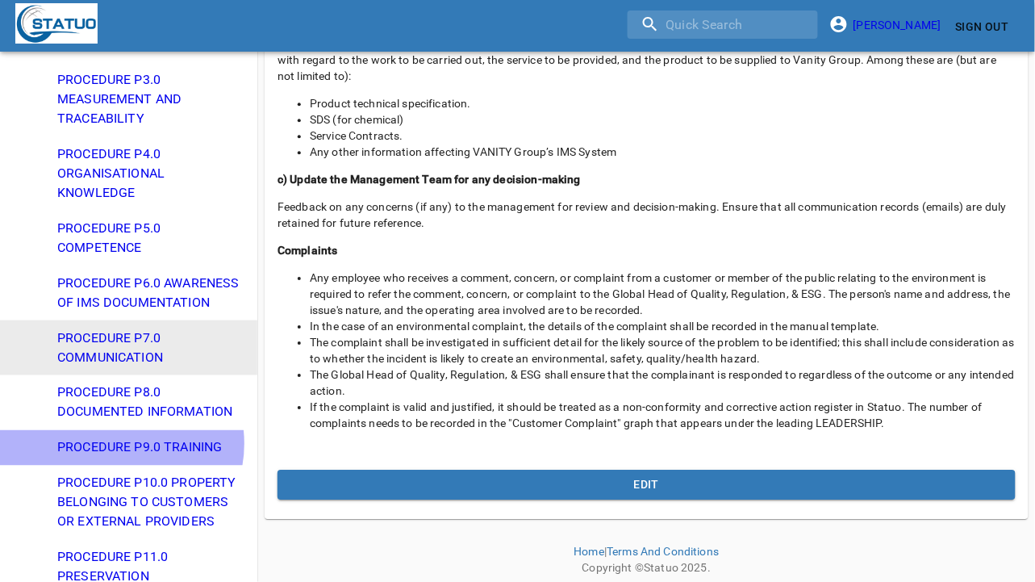
click at [115, 457] on span "PROCEDURE P9.0 TRAINING" at bounding box center [150, 447] width 187 height 19
